Goal: Information Seeking & Learning: Learn about a topic

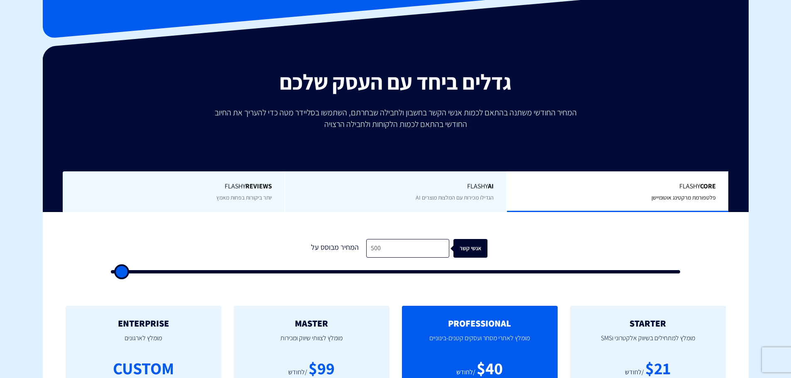
scroll to position [125, 0]
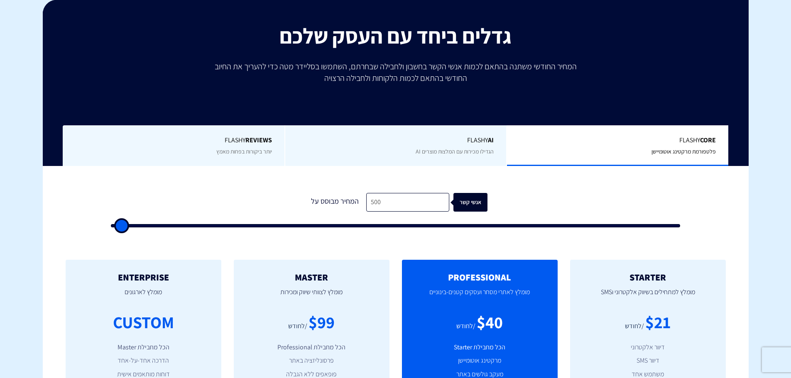
type input "500"
type input "1,000"
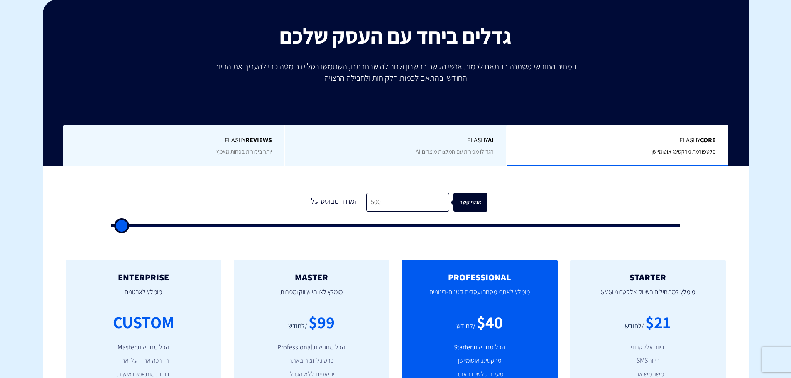
type input "1000"
type input "1,500"
type input "1500"
type input "2,000"
type input "2000"
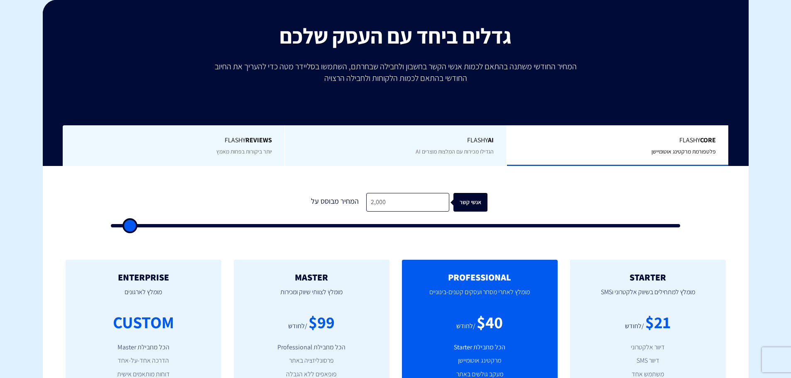
type input "2,500"
type input "2500"
type input "3,000"
type input "3000"
type input "3,500"
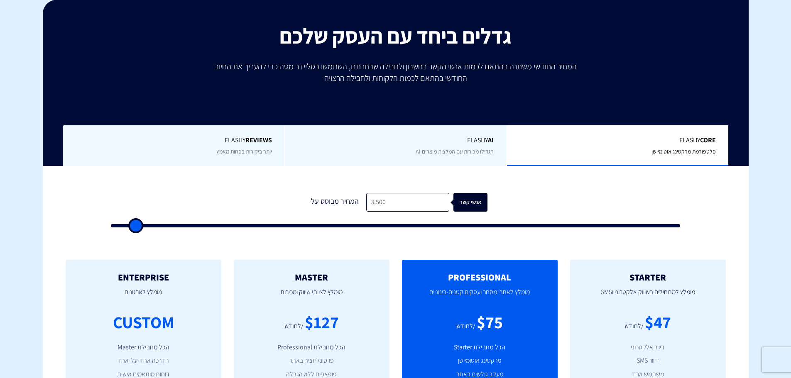
type input "3500"
type input "4,000"
type input "4000"
type input "5,000"
type input "5000"
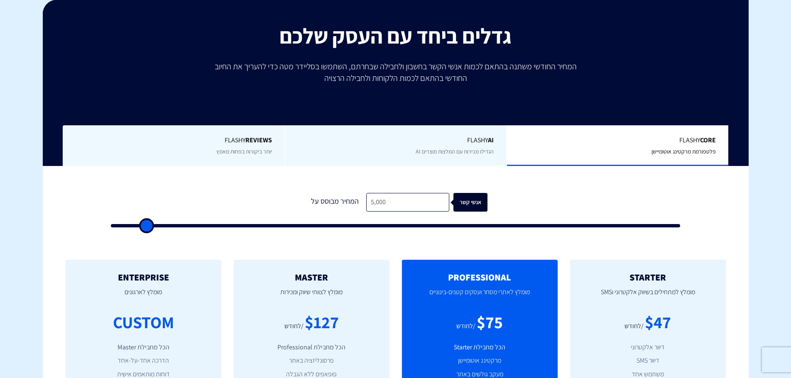
type input "5,500"
type input "5500"
type input "6,000"
type input "6000"
type input "6,500"
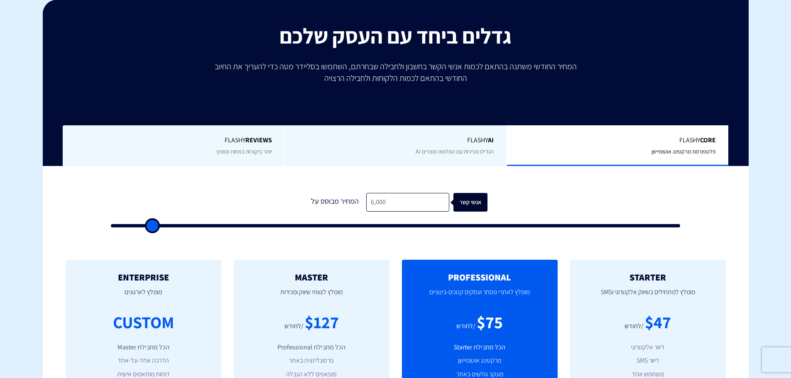
type input "6500"
type input "7,000"
type input "7000"
type input "7,500"
type input "7500"
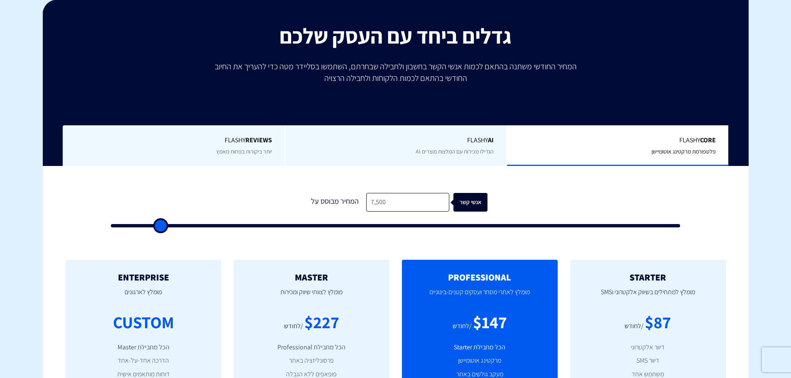
type input "8,000"
type input "8000"
type input "8,500"
type input "8500"
type input "9,000"
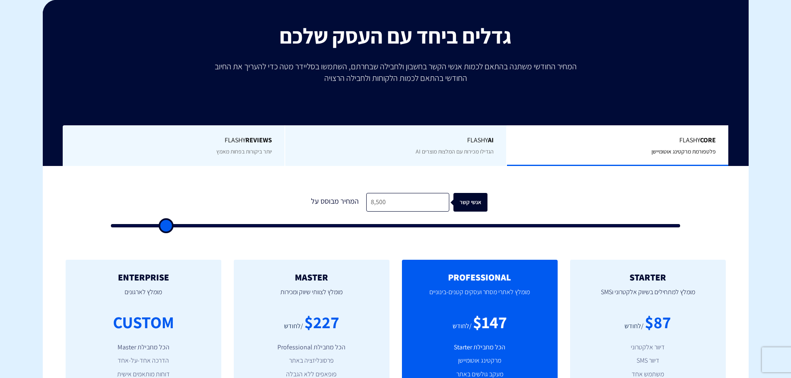
type input "9000"
type input "9,500"
type input "9500"
type input "10,000"
type input "10000"
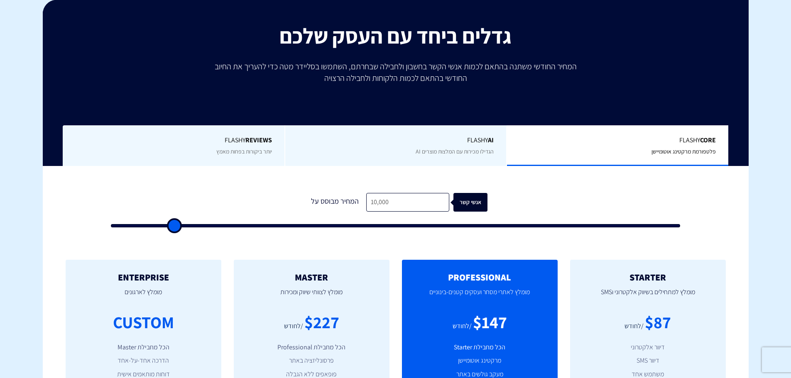
type input "10,500"
type input "10500"
type input "11,000"
type input "11000"
type input "11,500"
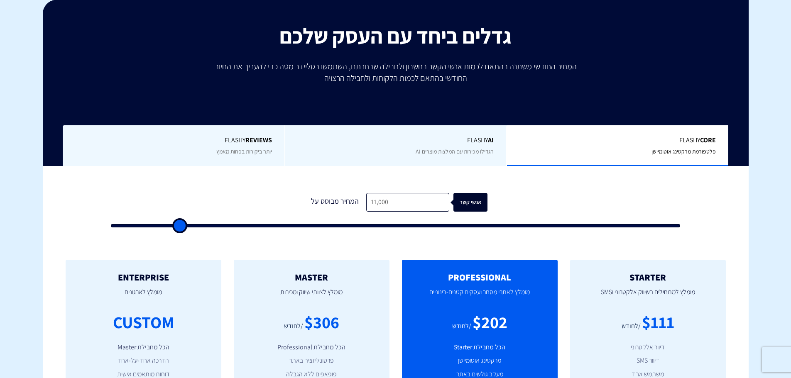
type input "11500"
type input "12,000"
type input "12000"
type input "12,500"
type input "12500"
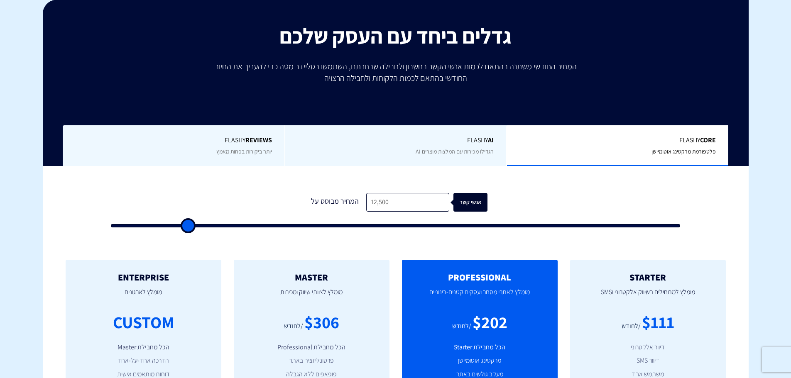
type input "13,000"
type input "13000"
type input "13,500"
type input "13500"
type input "14,000"
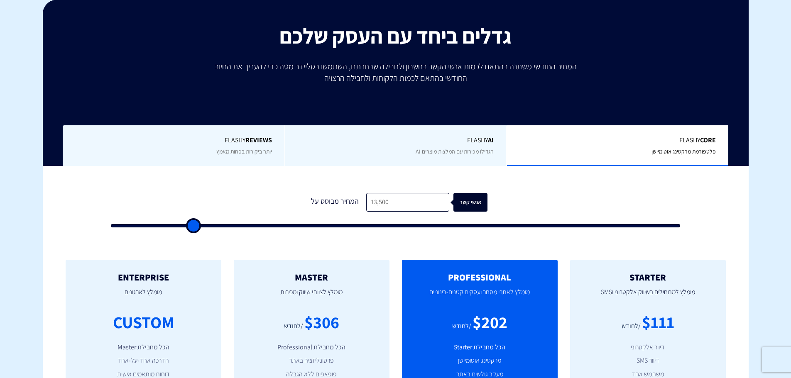
type input "14000"
type input "14,500"
type input "14500"
type input "15,000"
type input "15000"
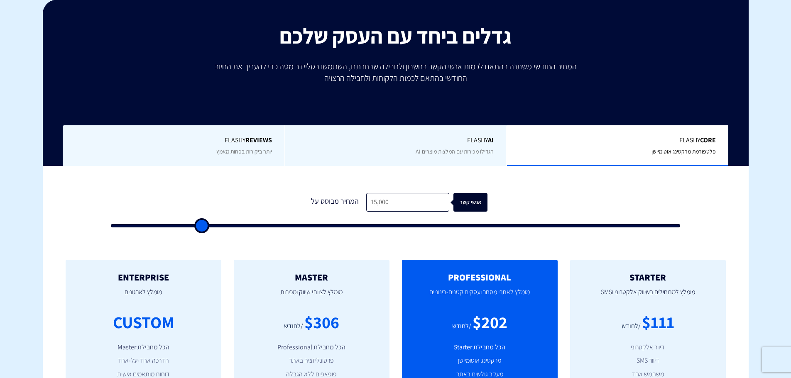
type input "16,000"
type input "16000"
type input "16,500"
type input "16500"
type input "17,000"
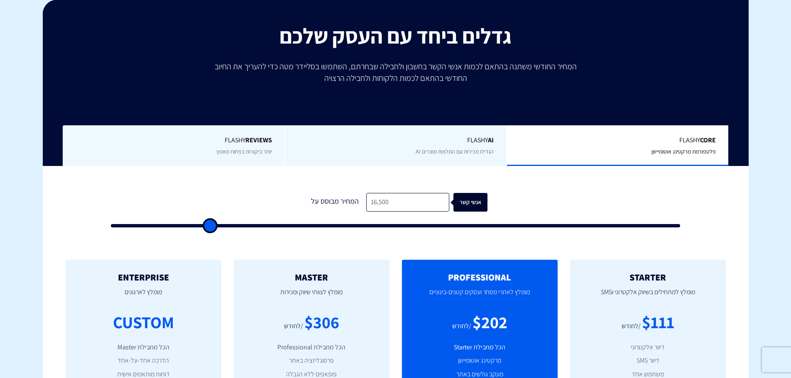
type input "17000"
type input "17,500"
type input "17500"
type input "18,500"
type input "18500"
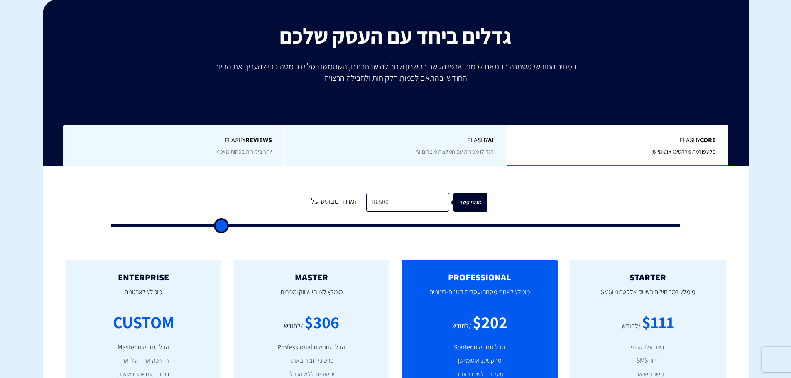
type input "19,000"
type input "19000"
type input "19,500"
type input "19500"
type input "20,000"
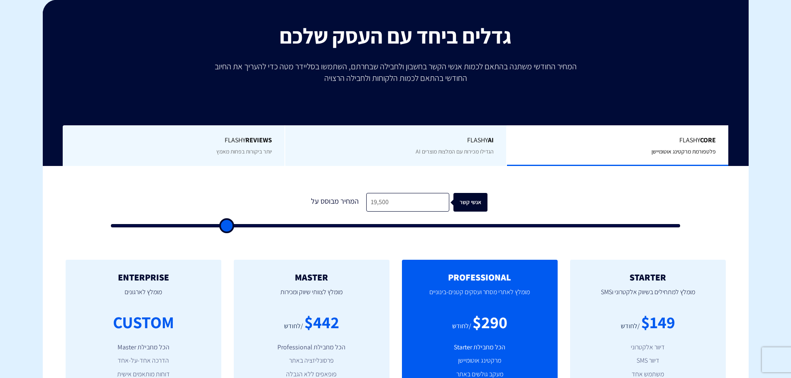
type input "20000"
type input "20,500"
type input "20500"
type input "21,000"
type input "21000"
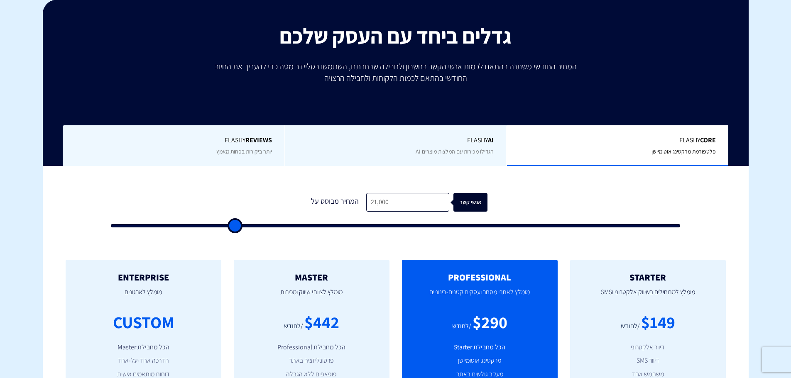
type input "21,500"
type input "21500"
type input "22,500"
type input "22500"
type input "23,500"
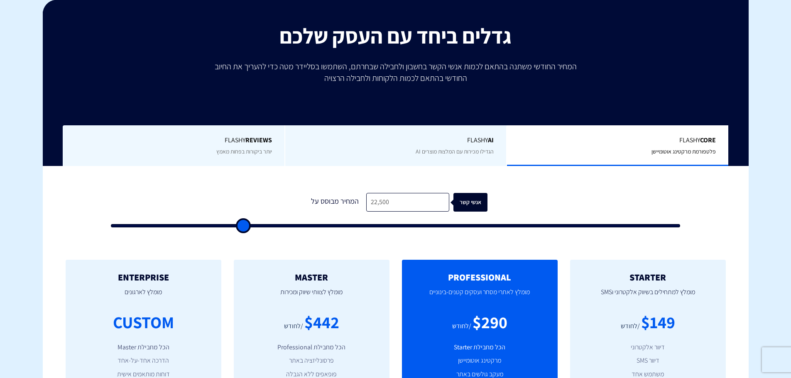
type input "23500"
type input "24,000"
type input "24000"
type input "24,500"
type input "24500"
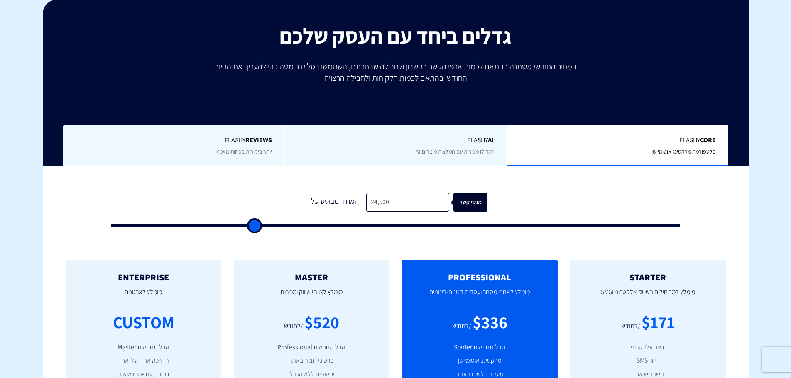
type input "25,000"
type input "25000"
type input "25,500"
type input "25500"
type input "26,000"
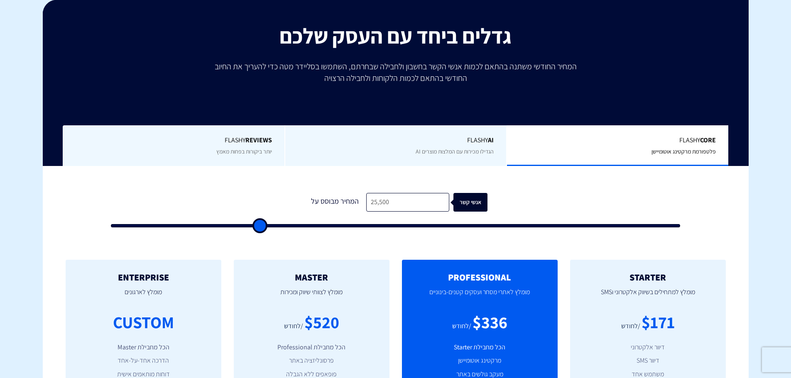
type input "26000"
type input "26,500"
type input "26500"
type input "27,000"
type input "27000"
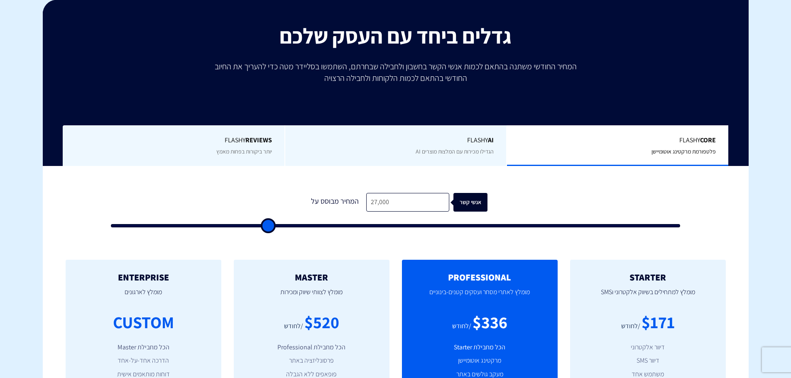
type input "28,000"
type input "28000"
type input "28,500"
type input "28500"
type input "29,000"
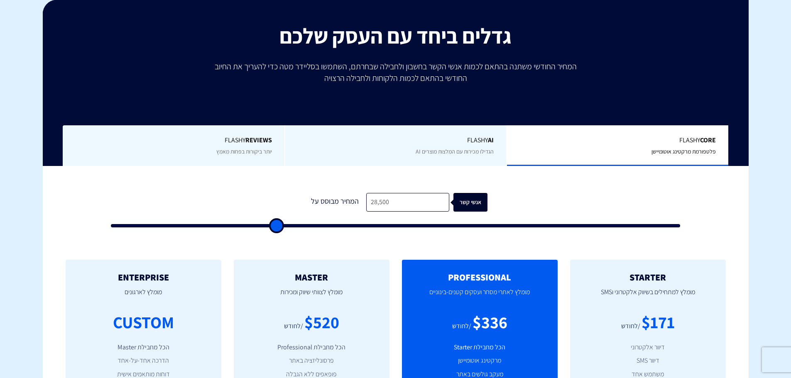
type input "29000"
type input "30,000"
type input "30000"
type input "30,500"
type input "30500"
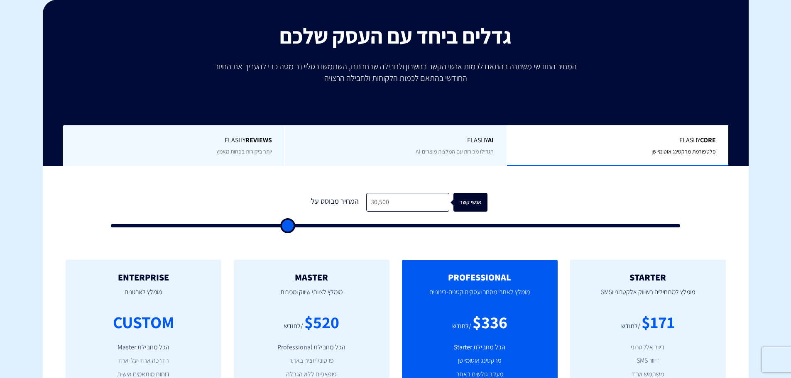
type input "31,500"
type input "31500"
type input "32,000"
type input "32000"
type input "32,500"
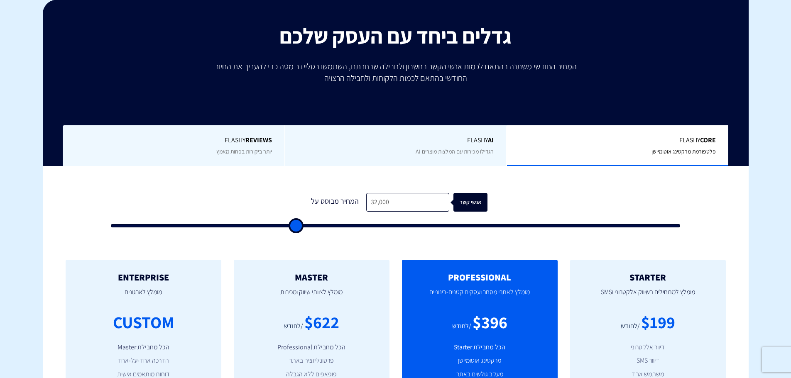
type input "32500"
type input "33,000"
type input "33000"
type input "33,500"
type input "33500"
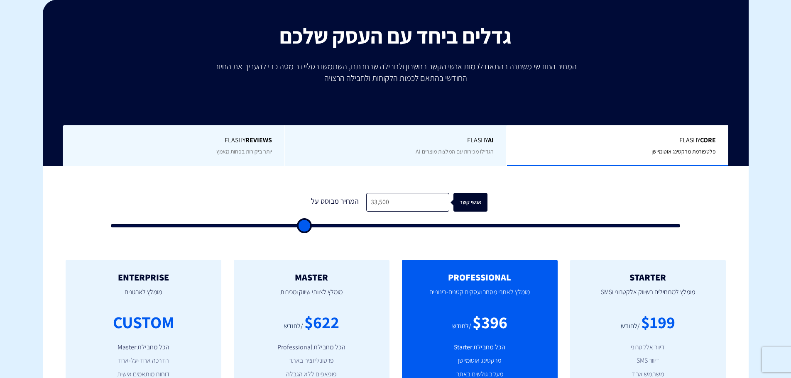
type input "34,000"
type input "34000"
type input "34,500"
type input "34500"
type input "35,000"
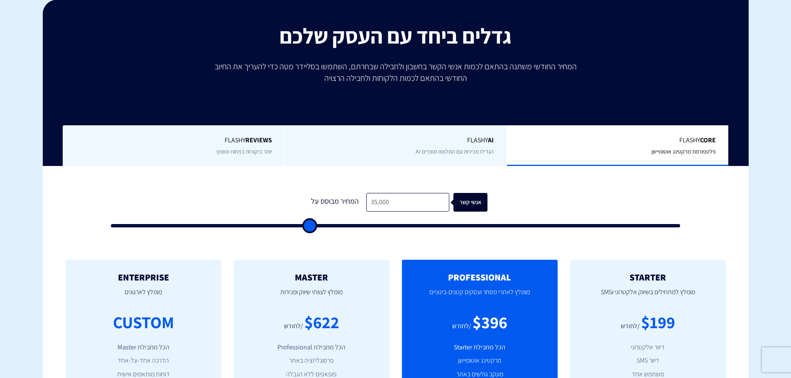
type input "35000"
type input "35,500"
type input "35500"
type input "36,000"
type input "36000"
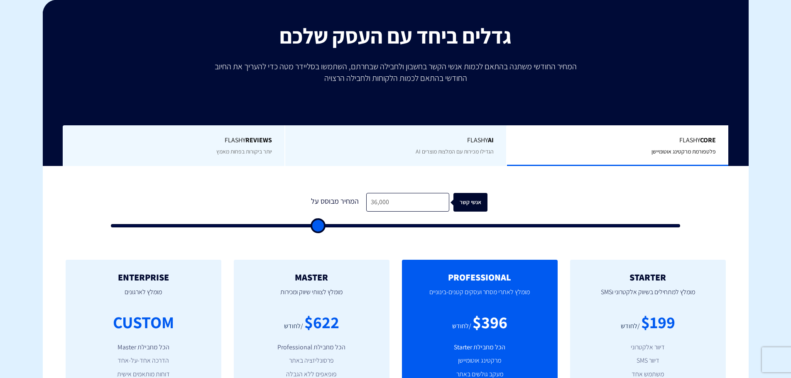
type input "36,500"
type input "36500"
type input "37,000"
type input "37000"
type input "37,500"
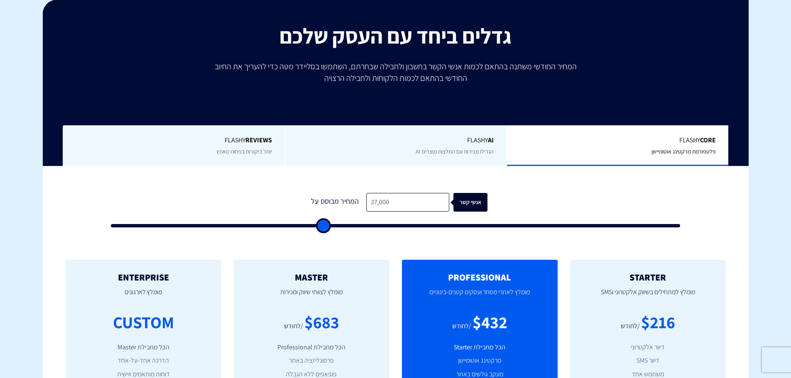
type input "37500"
type input "38,000"
type input "38000"
type input "38,500"
type input "38500"
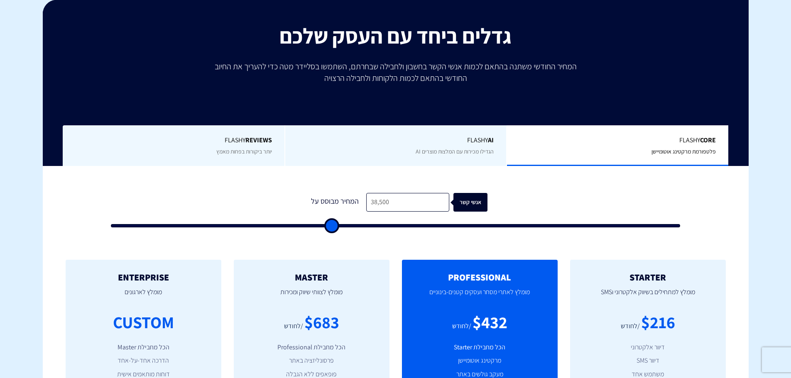
type input "39,000"
type input "39000"
type input "39,500"
type input "39500"
type input "40,000"
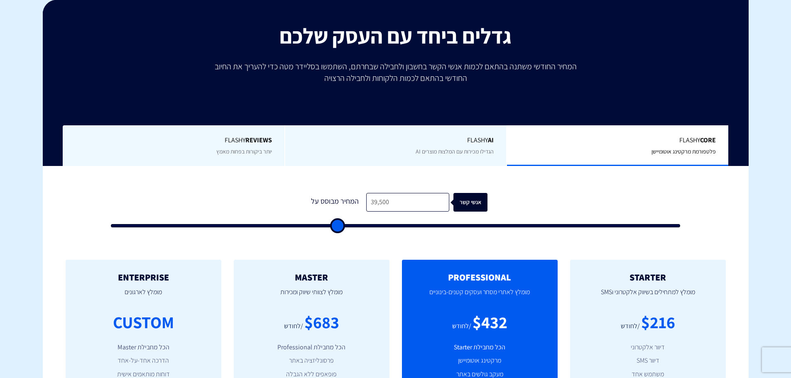
type input "40000"
type input "40,500"
type input "40500"
type input "41,000"
type input "41000"
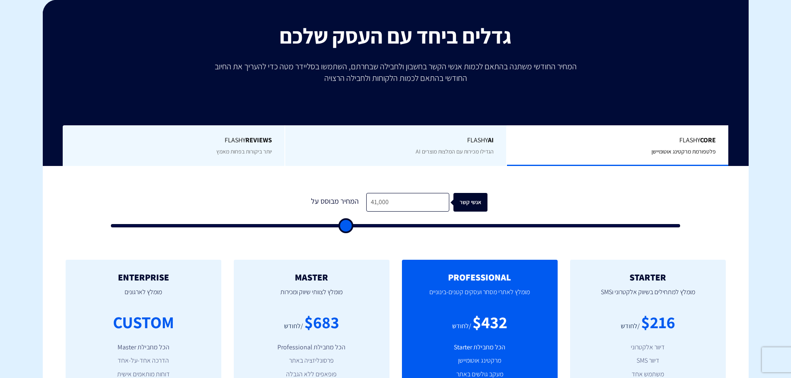
type input "41,500"
type input "41500"
type input "42,000"
type input "42000"
type input "42,500"
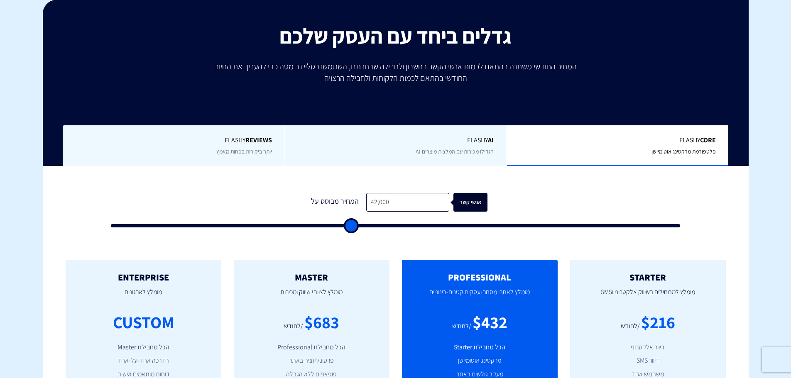
type input "42500"
type input "43,000"
type input "43000"
type input "43,500"
type input "43500"
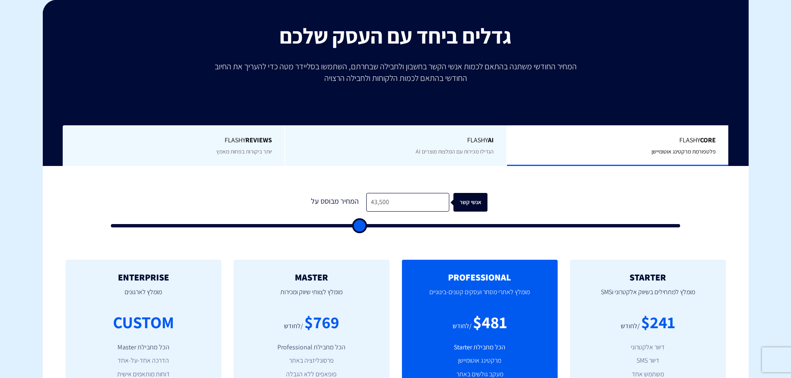
type input "44,000"
type input "44000"
type input "44,500"
type input "44500"
type input "45,500"
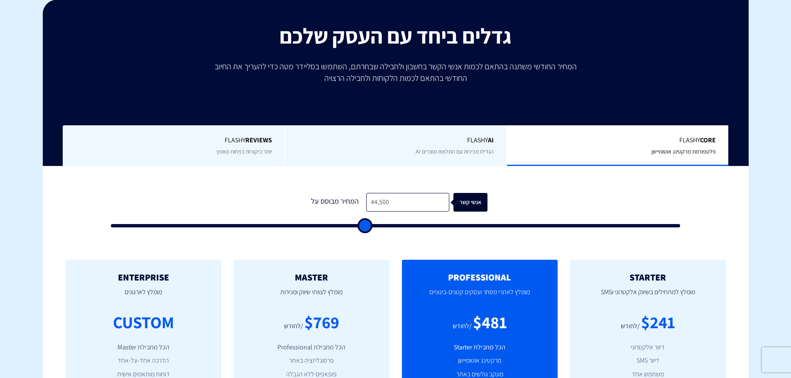
type input "45500"
type input "46,000"
type input "46000"
type input "46,500"
type input "46500"
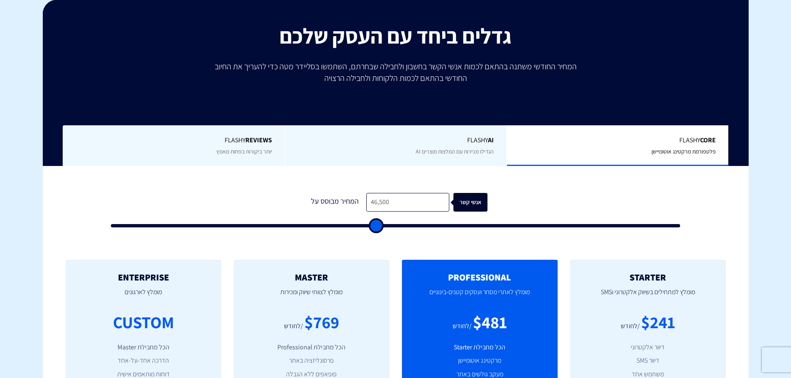
type input "47,000"
type input "47000"
type input "47,500"
type input "47500"
type input "48,000"
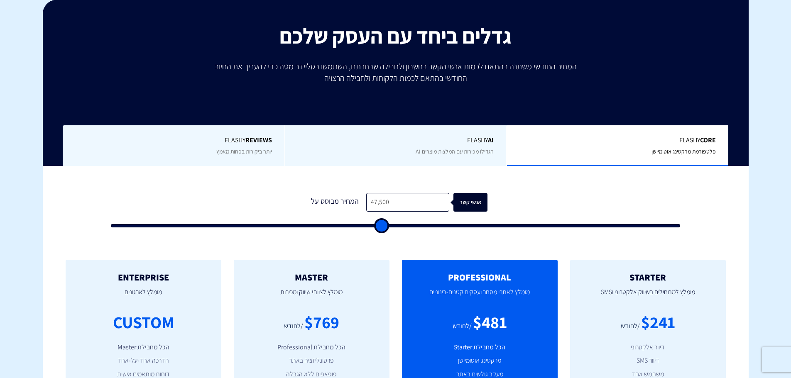
type input "48000"
type input "48,500"
type input "48500"
type input "49,000"
type input "49000"
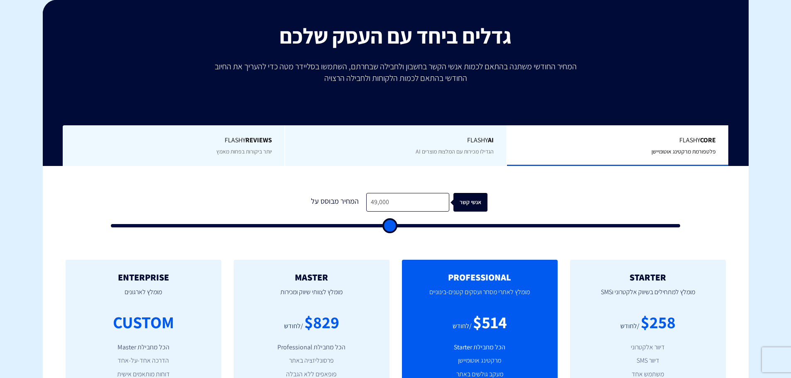
type input "49,500"
type input "49500"
type input "50,500"
type input "50500"
type input "51,000"
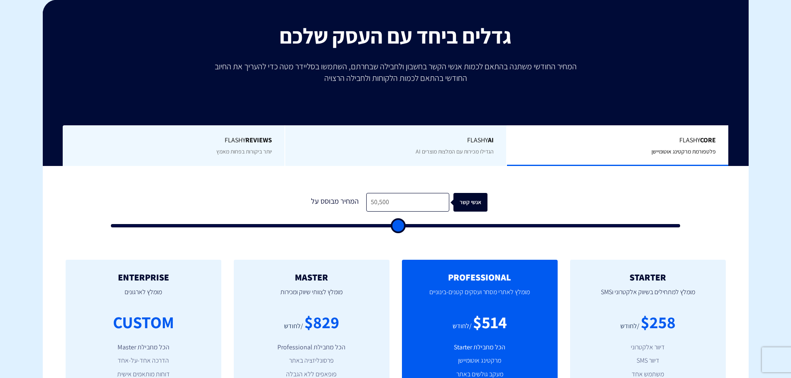
type input "51000"
type input "51,500"
type input "51500"
type input "52,000"
type input "52000"
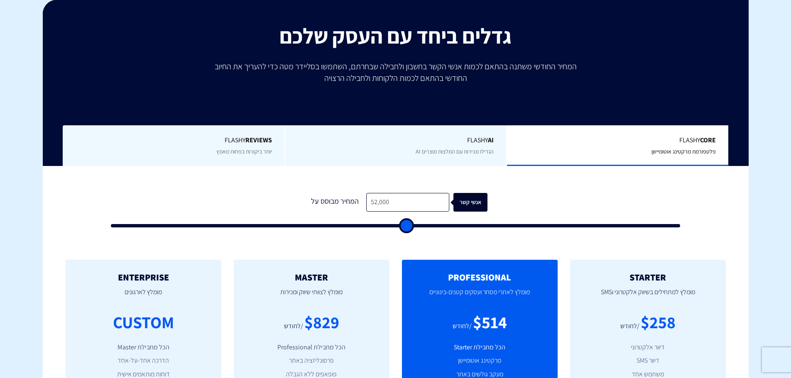
type input "52,500"
type input "52500"
type input "53,000"
type input "53000"
type input "54,000"
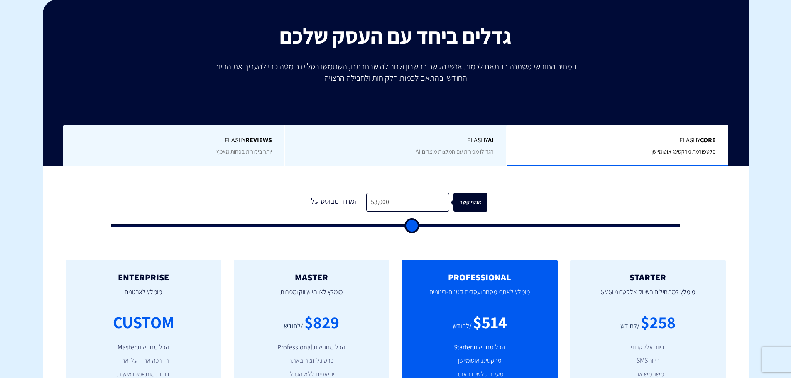
type input "54000"
type input "54,500"
type input "54500"
type input "55,000"
type input "55000"
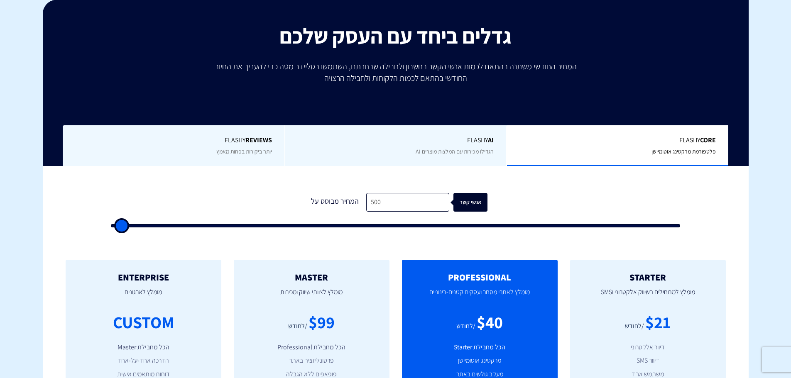
drag, startPoint x: 118, startPoint y: 225, endPoint x: 61, endPoint y: 228, distance: 56.9
click at [111, 228] on input "range" at bounding box center [396, 225] width 570 height 3
drag, startPoint x: 123, startPoint y: 226, endPoint x: 68, endPoint y: 231, distance: 55.0
click at [111, 228] on input "range" at bounding box center [396, 225] width 570 height 3
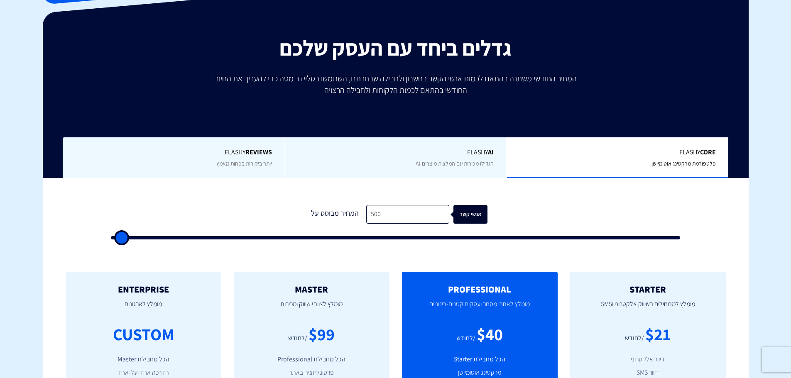
scroll to position [0, 0]
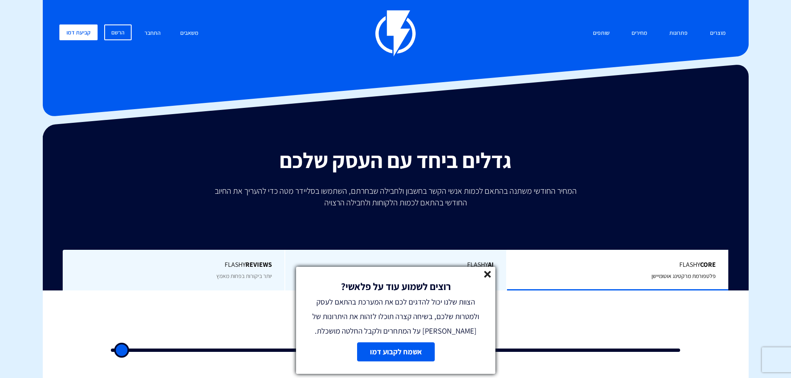
click at [484, 276] on div "רוצים לשמוע עוד על פלאשי? הצוות שלנו יכול להדגים לכם את המערכת בהתאם לעסק ולמטר…" at bounding box center [395, 302] width 199 height 71
click at [486, 276] on line at bounding box center [488, 275] width 6 height 6
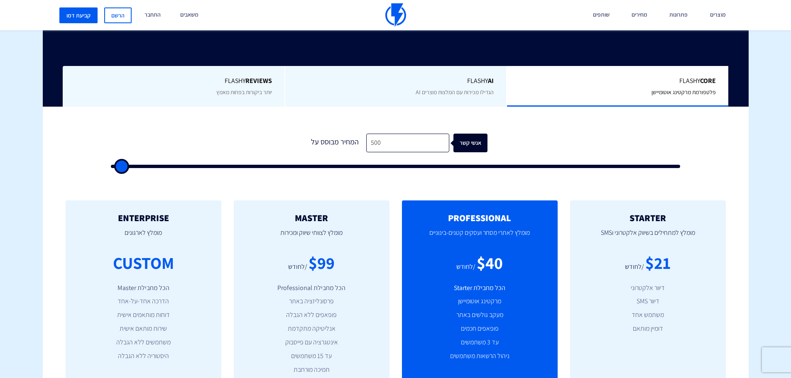
scroll to position [208, 0]
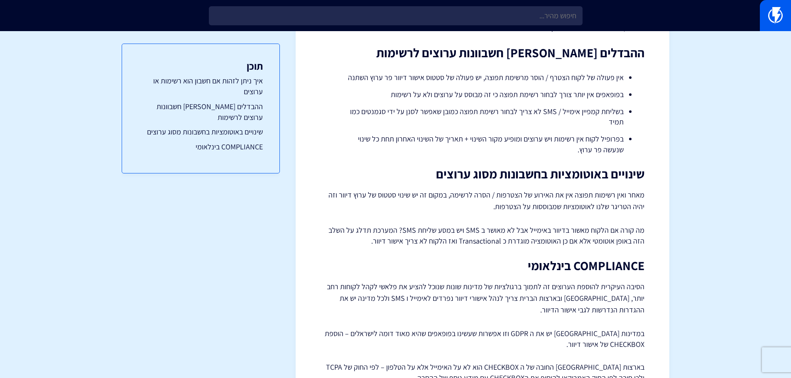
scroll to position [322, 0]
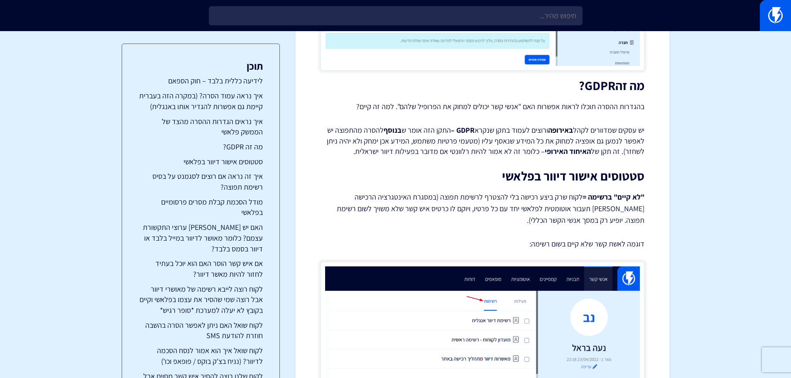
scroll to position [1080, 0]
